Goal: Navigation & Orientation: Understand site structure

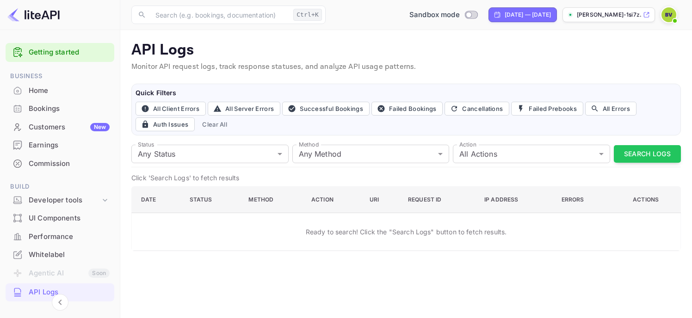
click at [593, 64] on p "Monitor API request logs, track response statuses, and analyze API usage patter…" at bounding box center [406, 67] width 550 height 11
click at [582, 58] on p "API Logs" at bounding box center [406, 50] width 550 height 19
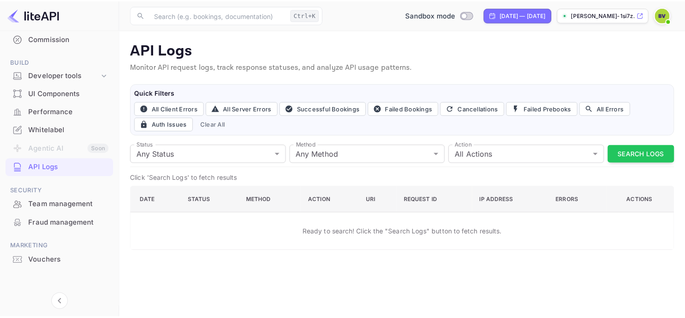
scroll to position [128, 0]
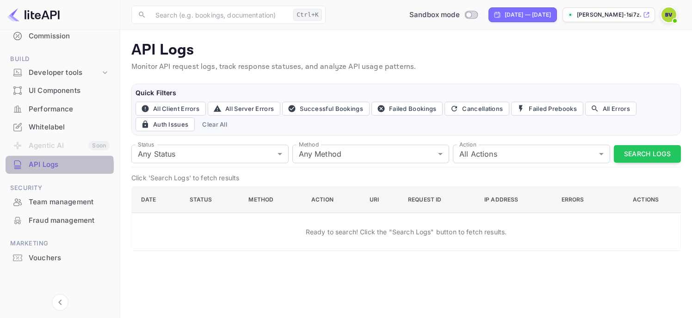
click at [47, 166] on div "API Logs" at bounding box center [69, 165] width 81 height 11
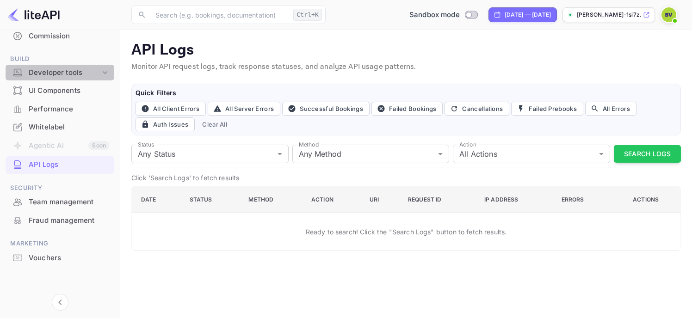
click at [103, 70] on icon at bounding box center [104, 72] width 9 height 9
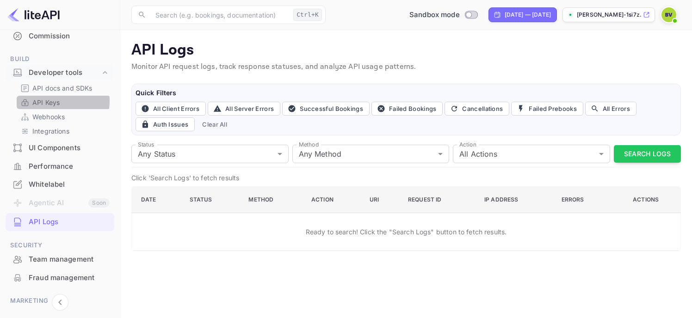
click at [46, 101] on p "API Keys" at bounding box center [45, 103] width 27 height 10
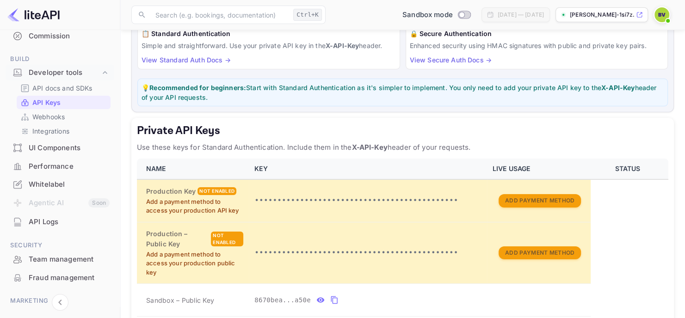
scroll to position [93, 0]
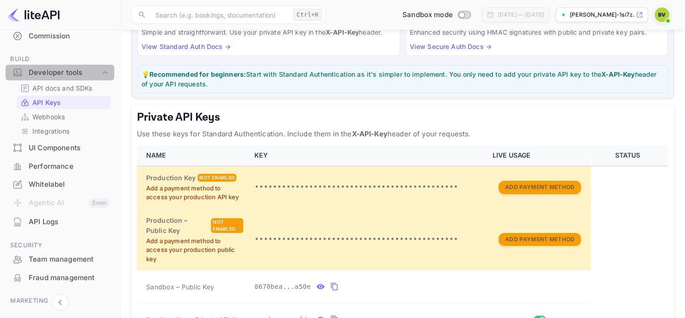
click at [105, 72] on icon at bounding box center [104, 72] width 9 height 9
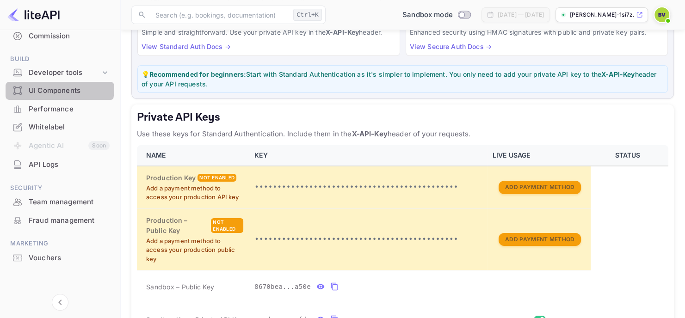
click at [54, 88] on div "UI Components" at bounding box center [69, 91] width 81 height 11
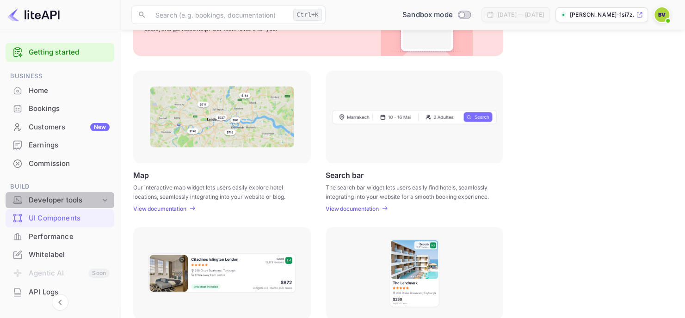
click at [103, 199] on icon at bounding box center [105, 200] width 5 height 3
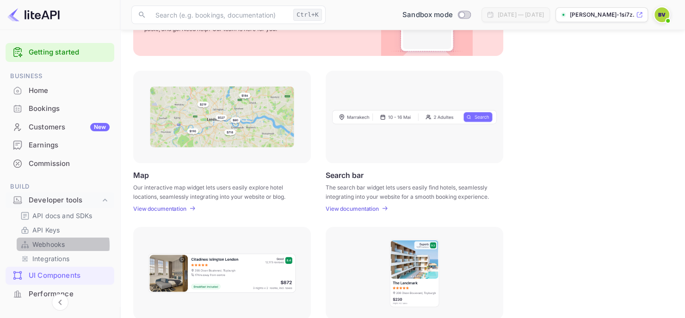
click at [56, 246] on p "Webhooks" at bounding box center [48, 245] width 32 height 10
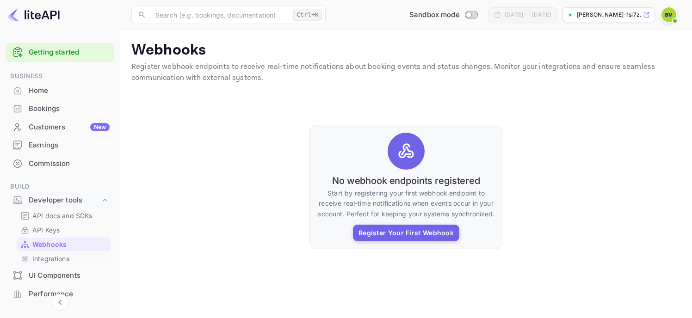
click at [47, 261] on p "Integrations" at bounding box center [50, 259] width 37 height 10
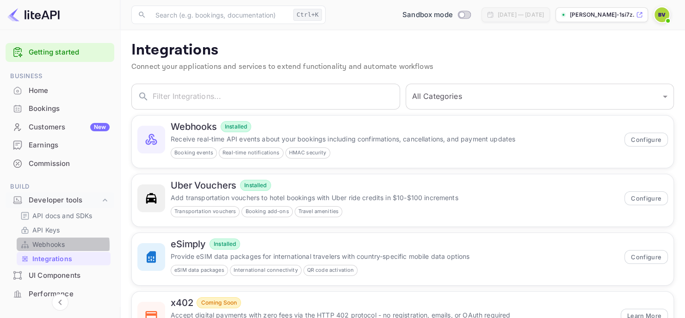
click at [48, 246] on p "Webhooks" at bounding box center [48, 245] width 32 height 10
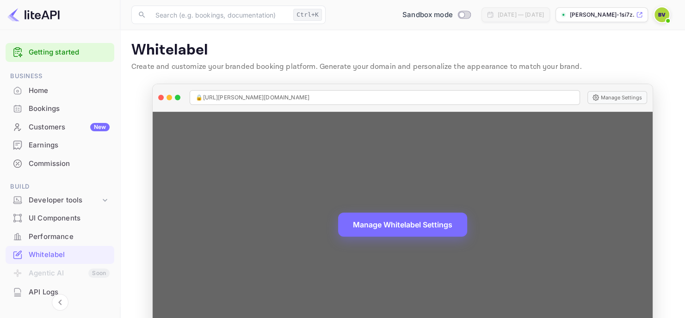
drag, startPoint x: 308, startPoint y: 97, endPoint x: 204, endPoint y: 100, distance: 103.2
click at [205, 100] on div "🔒 [URL][PERSON_NAME][DOMAIN_NAME]" at bounding box center [385, 97] width 390 height 15
click at [624, 96] on button "Manage Settings" at bounding box center [617, 97] width 60 height 13
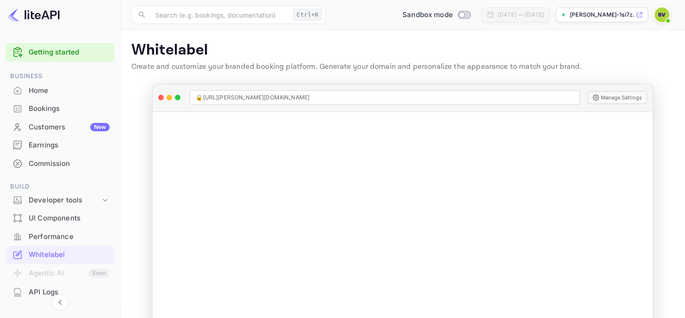
click at [30, 293] on div "API Logs" at bounding box center [69, 292] width 81 height 11
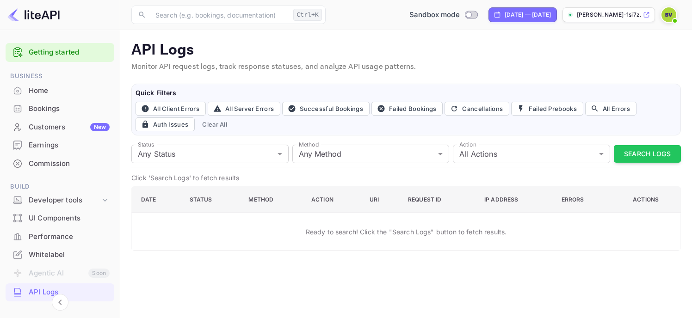
drag, startPoint x: 117, startPoint y: 174, endPoint x: 117, endPoint y: 212, distance: 38.4
click at [118, 212] on div "Getting started Business Home Bookings Customers New Earnings Commission Build …" at bounding box center [60, 171] width 120 height 283
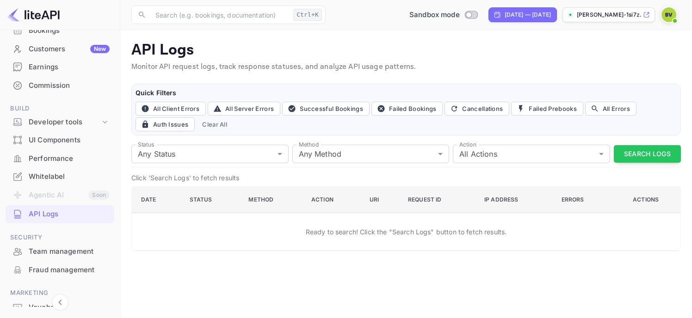
scroll to position [128, 0]
